Goal: Information Seeking & Learning: Learn about a topic

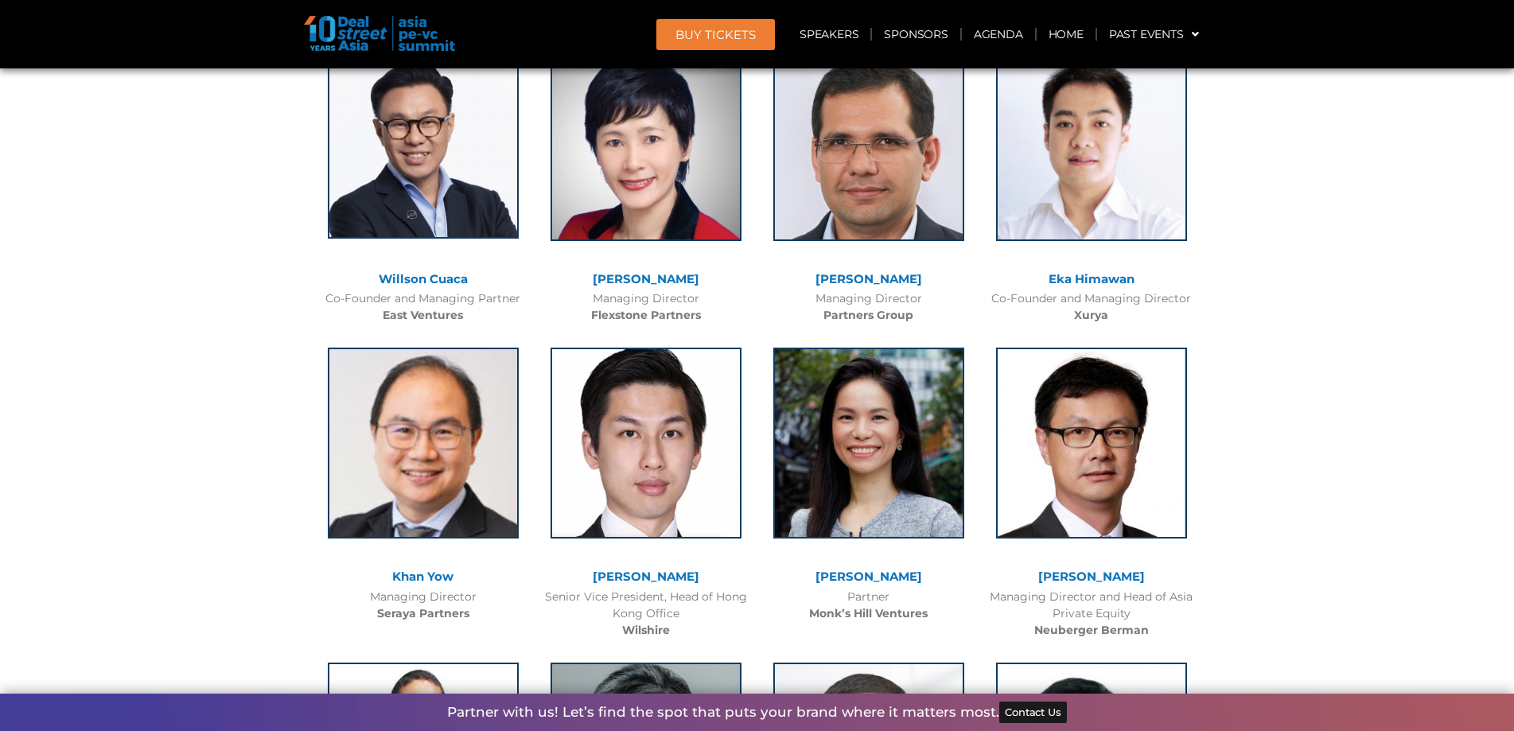
scroll to position [3500, 0]
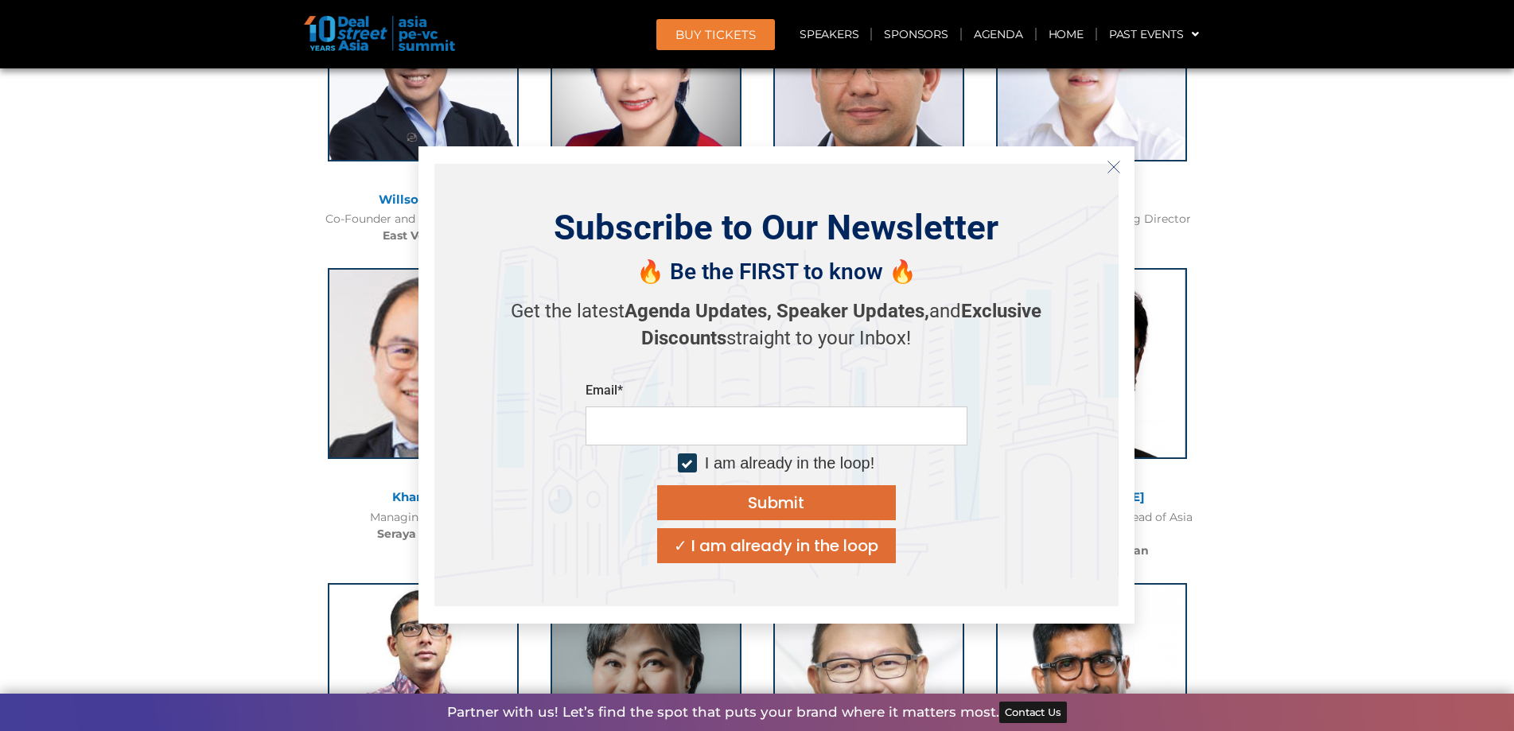
click at [1110, 169] on icon "Close" at bounding box center [1113, 167] width 14 height 14
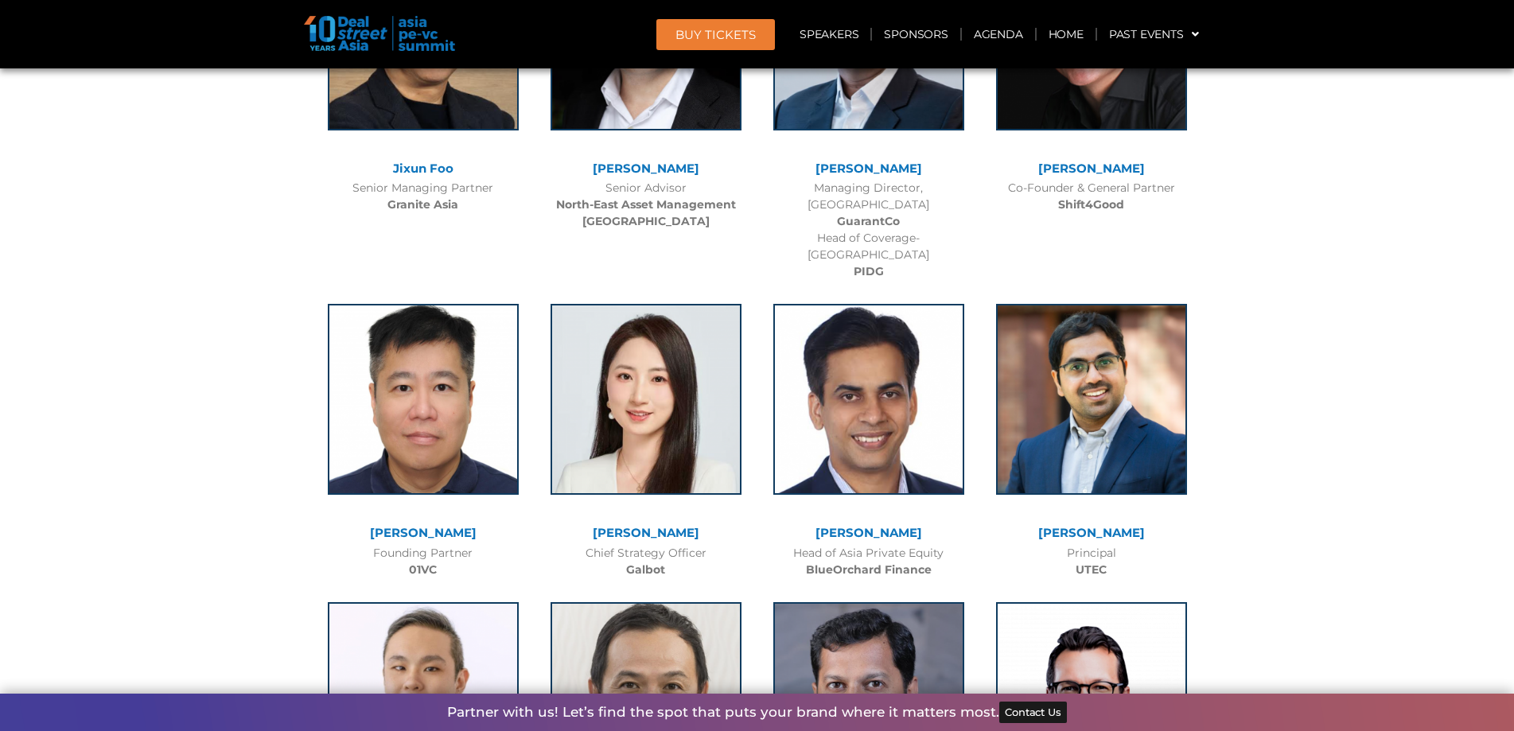
scroll to position [9466, 0]
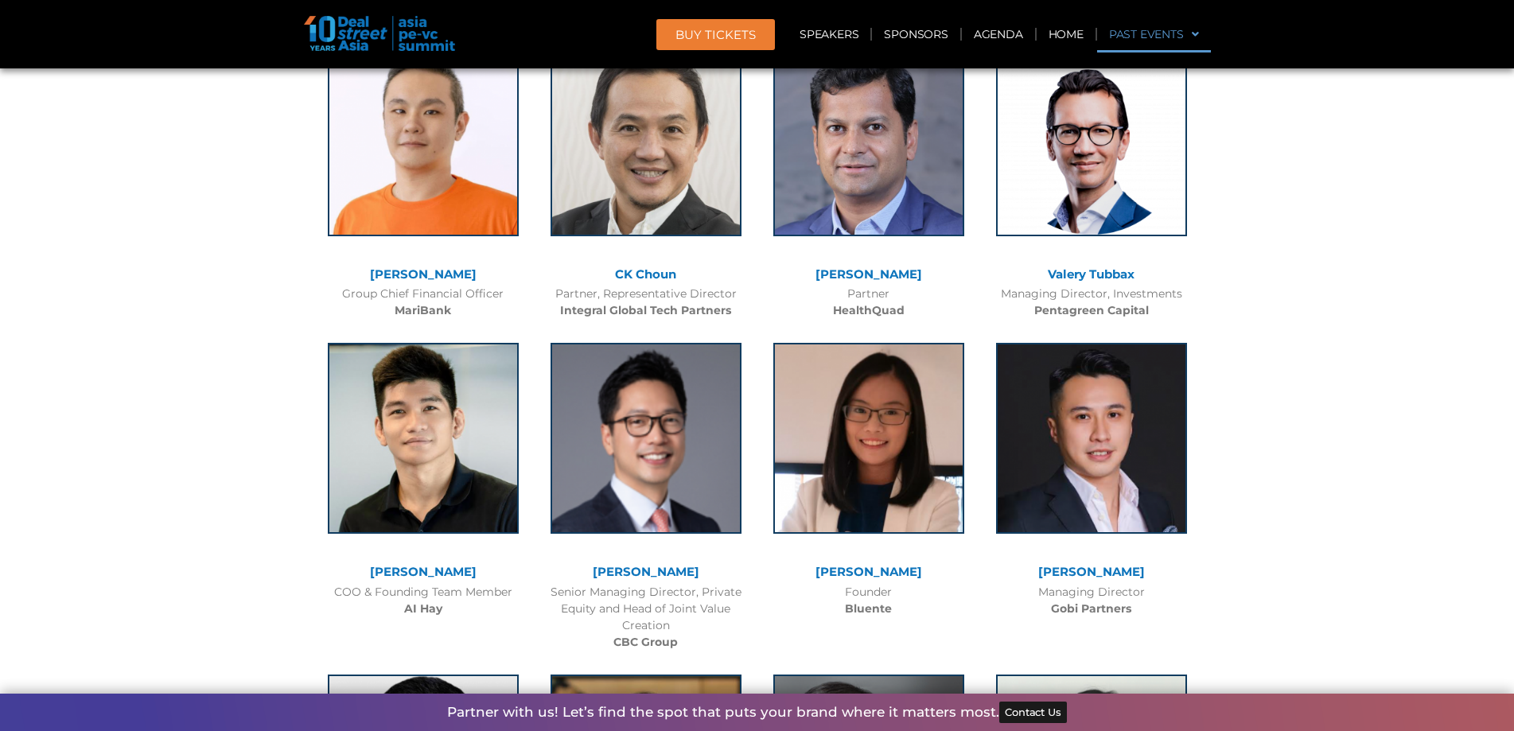
click at [1162, 35] on link "Past Events" at bounding box center [1154, 34] width 114 height 37
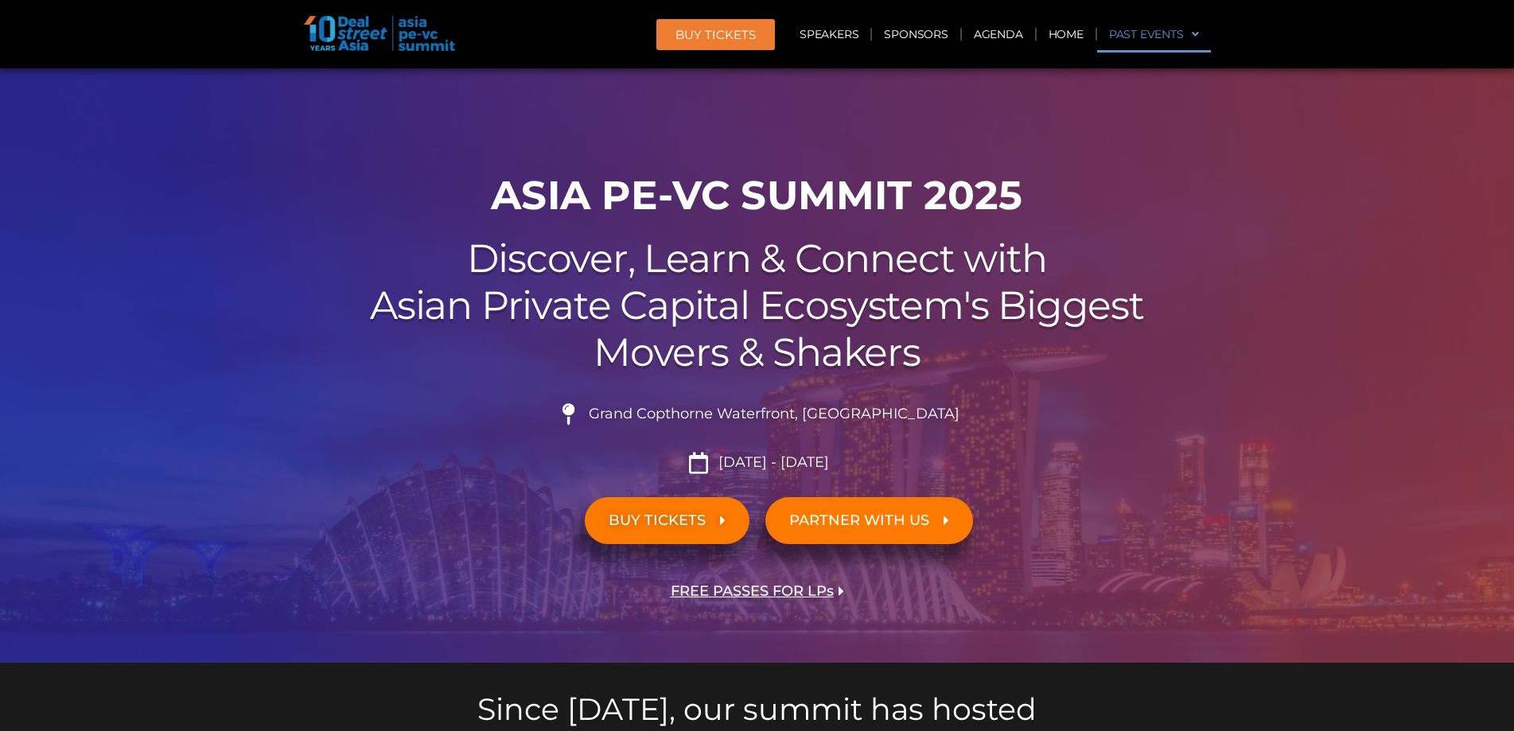
click at [1161, 37] on link "Past Events" at bounding box center [1154, 34] width 114 height 37
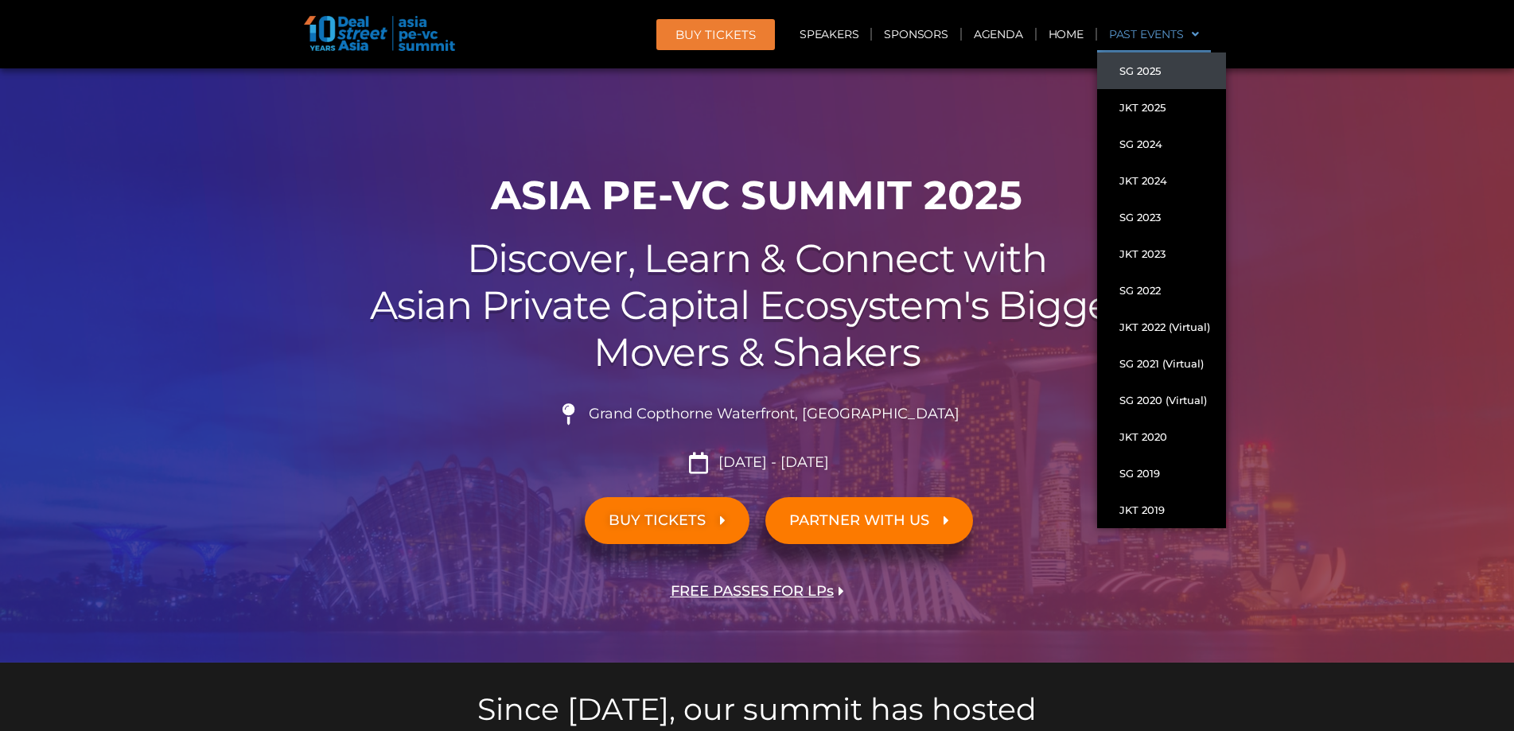
click at [1145, 66] on link "SG 2025" at bounding box center [1161, 70] width 129 height 37
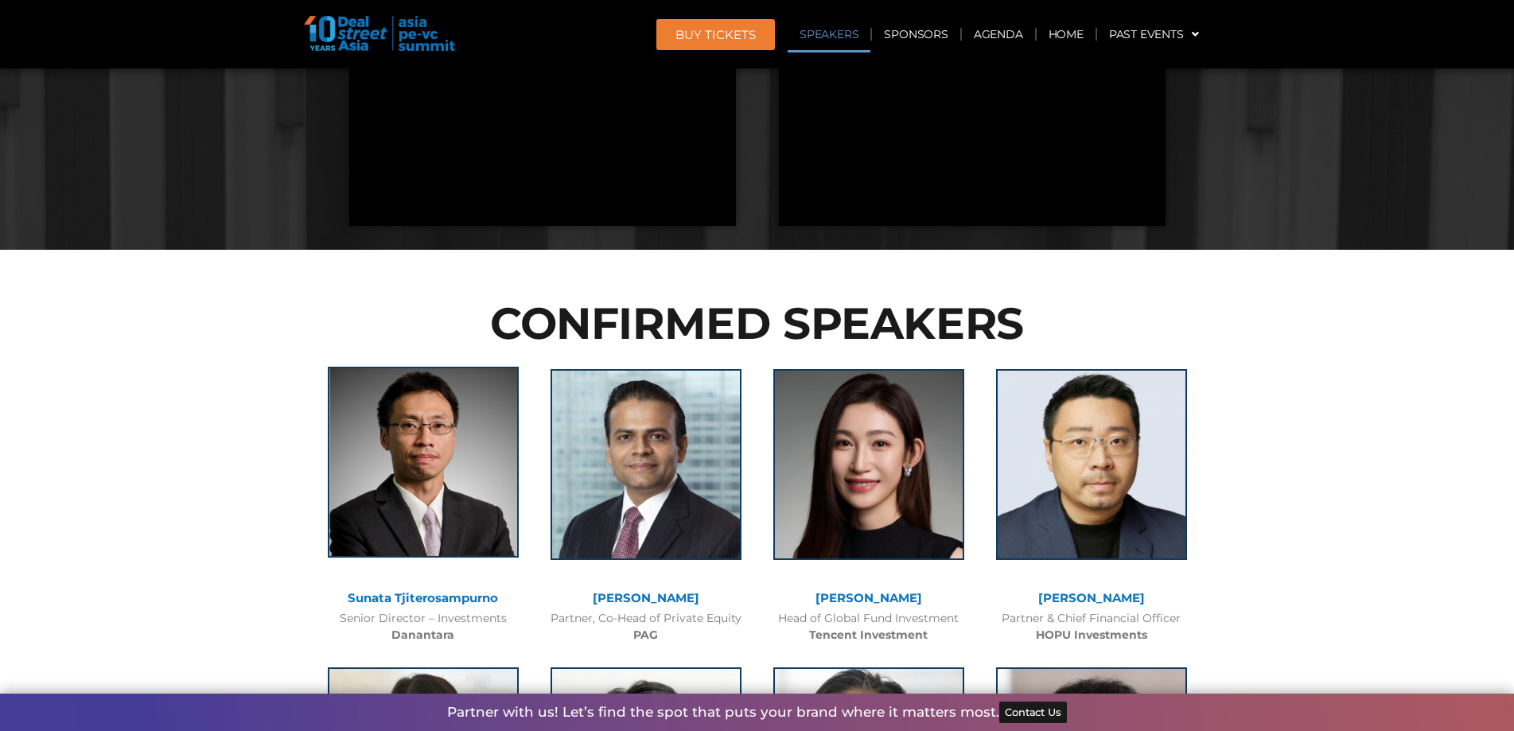
scroll to position [1670, 0]
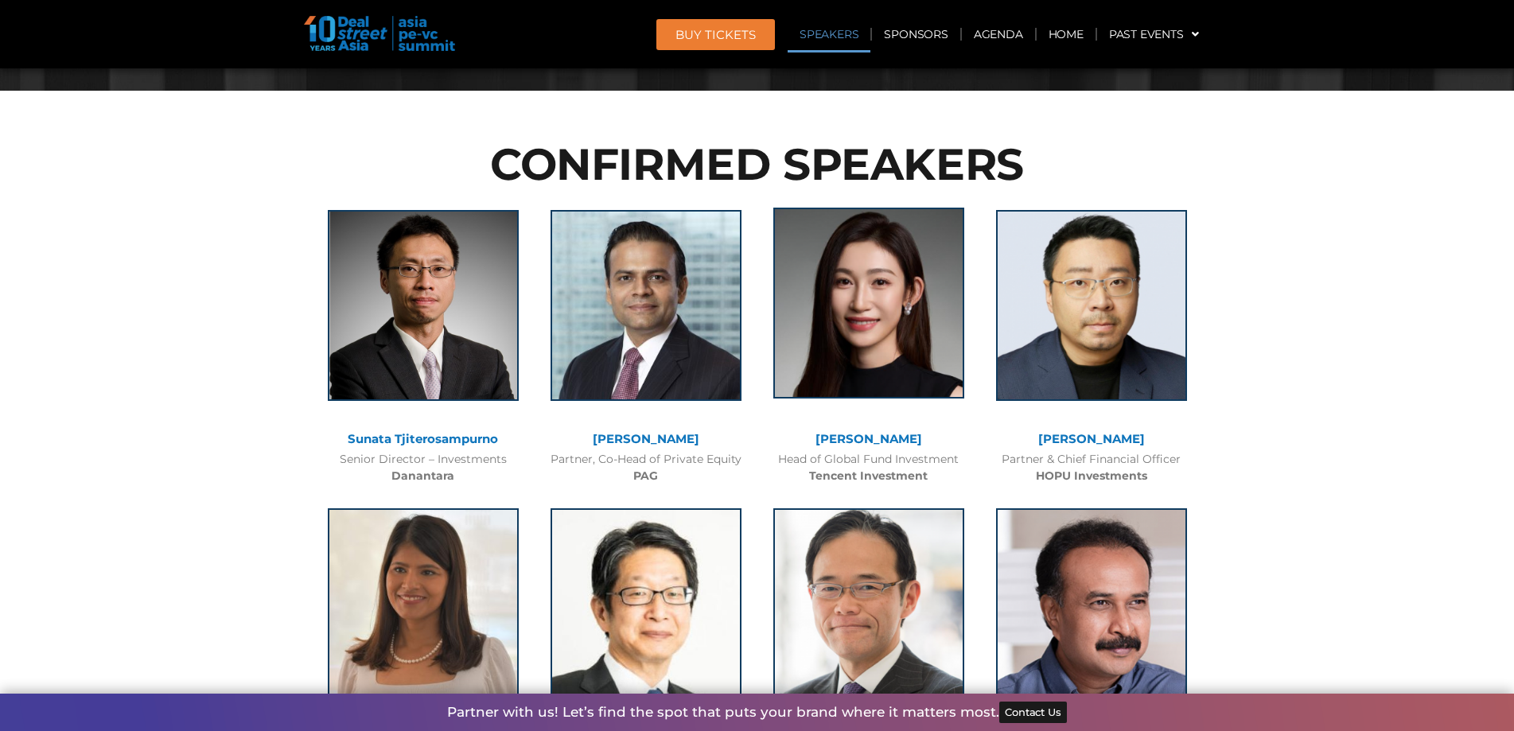
click at [882, 397] on img at bounding box center [868, 303] width 191 height 191
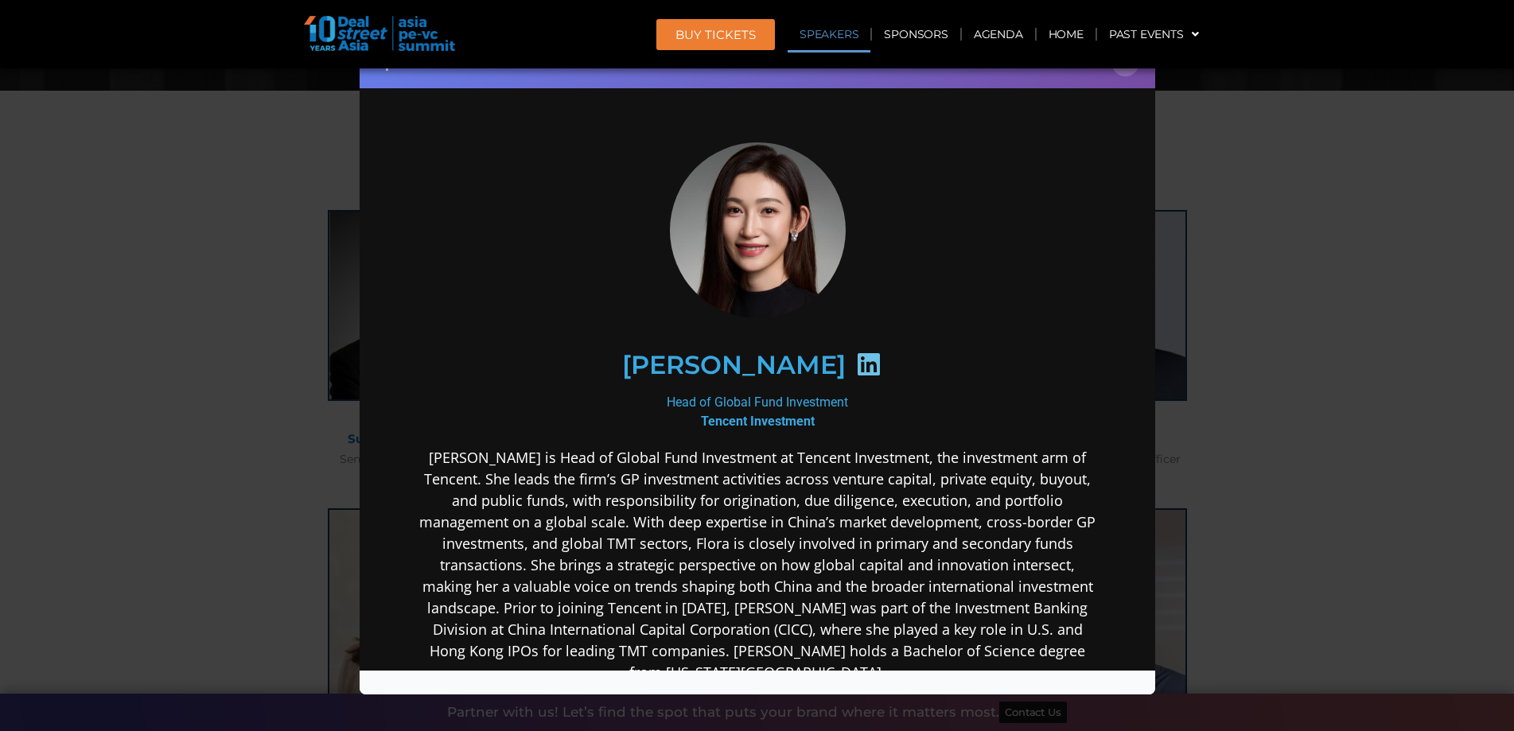
scroll to position [294, 0]
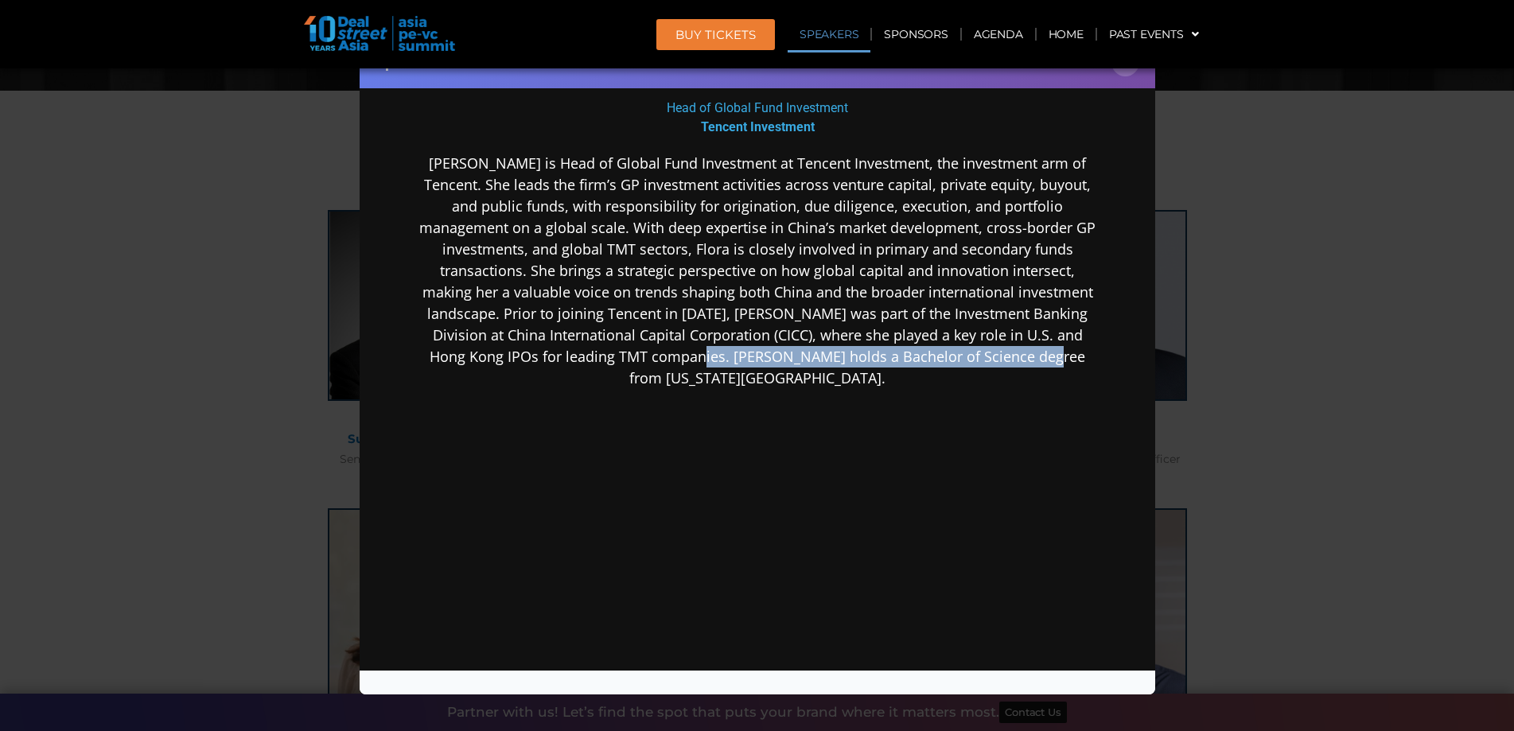
drag, startPoint x: 986, startPoint y: 353, endPoint x: 628, endPoint y: 342, distance: 357.3
click at [646, 348] on p "[PERSON_NAME] is Head of Global Fund Investment at Tencent Investment, the inve…" at bounding box center [756, 270] width 687 height 236
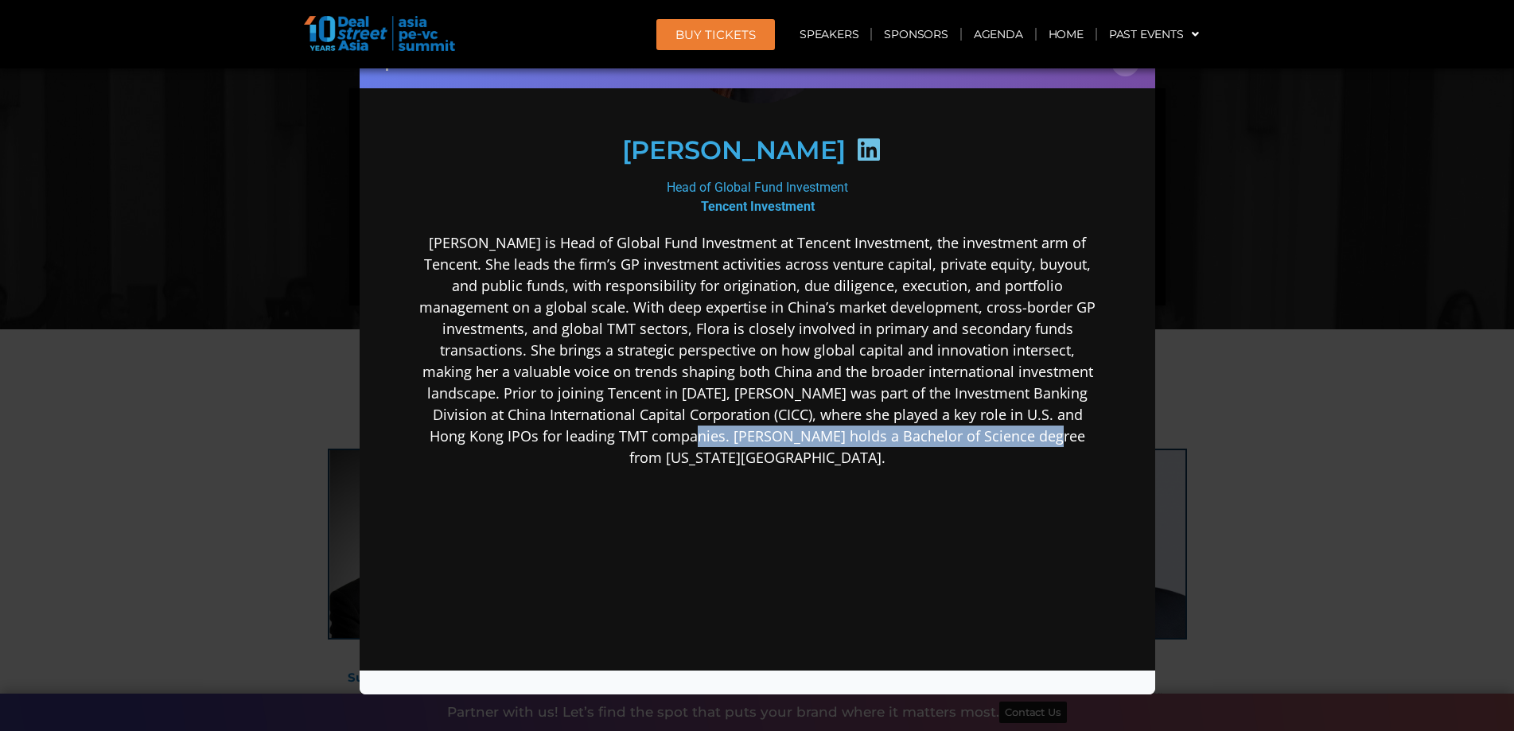
scroll to position [56, 0]
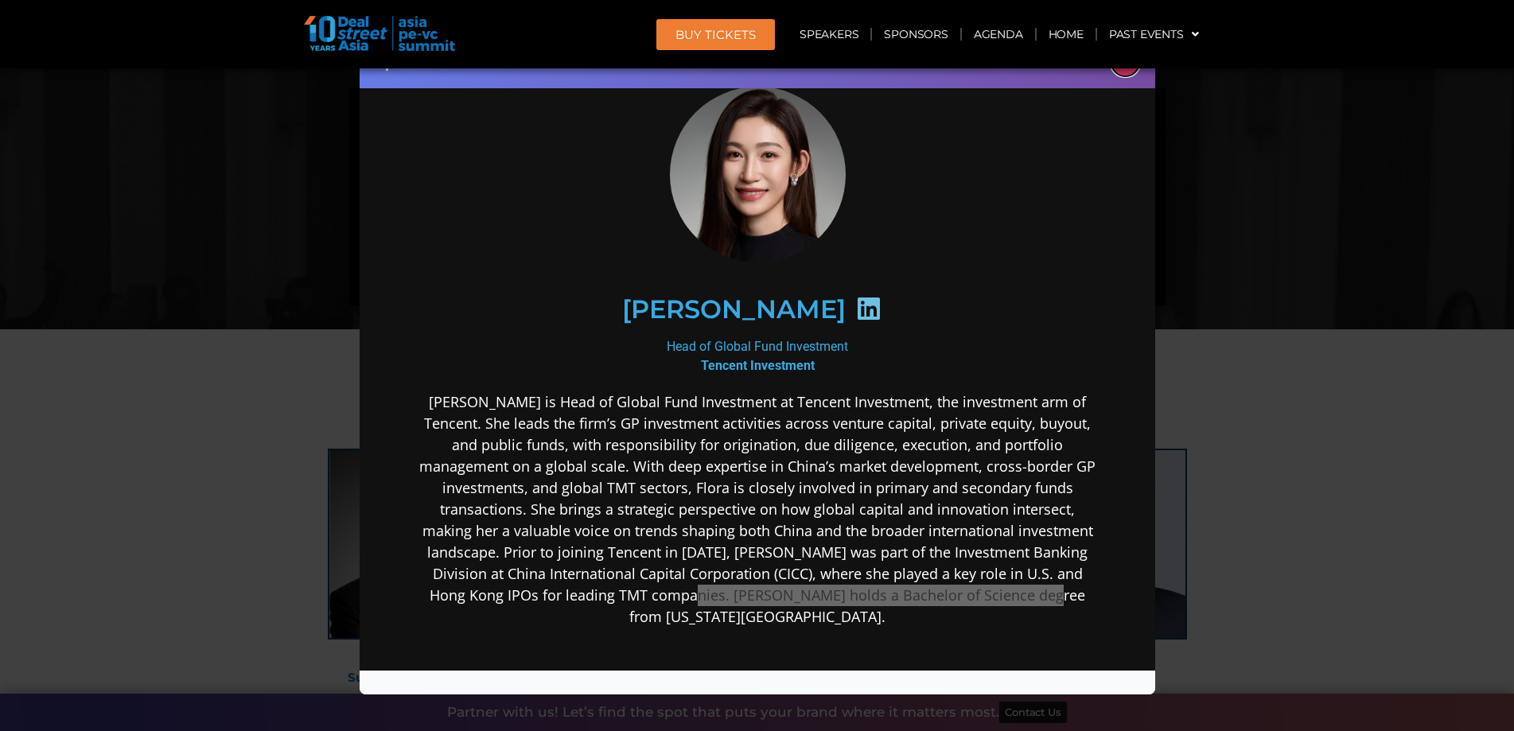
click at [1126, 69] on button "×" at bounding box center [1125, 63] width 28 height 28
